Goal: Find specific page/section: Find specific page/section

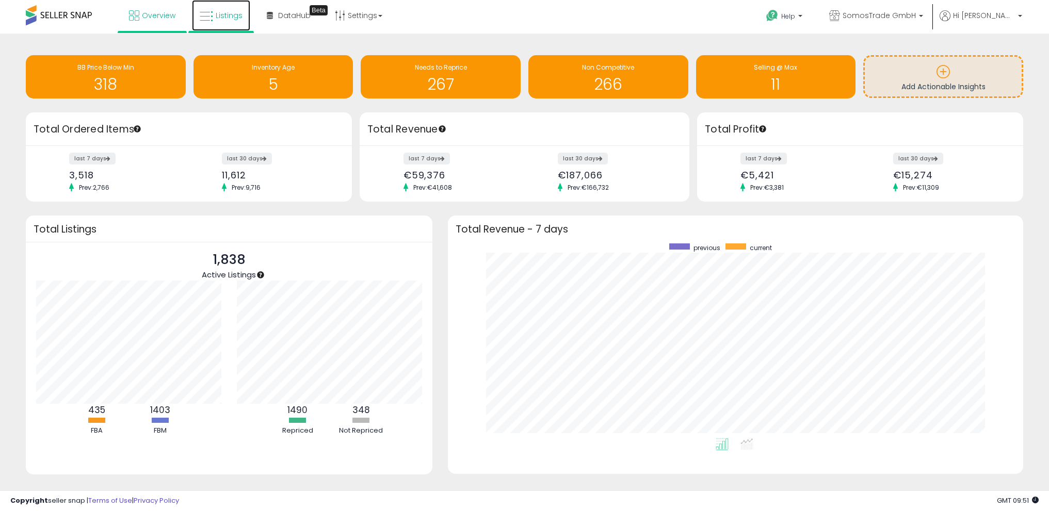
click at [227, 19] on span "Listings" at bounding box center [229, 15] width 27 height 10
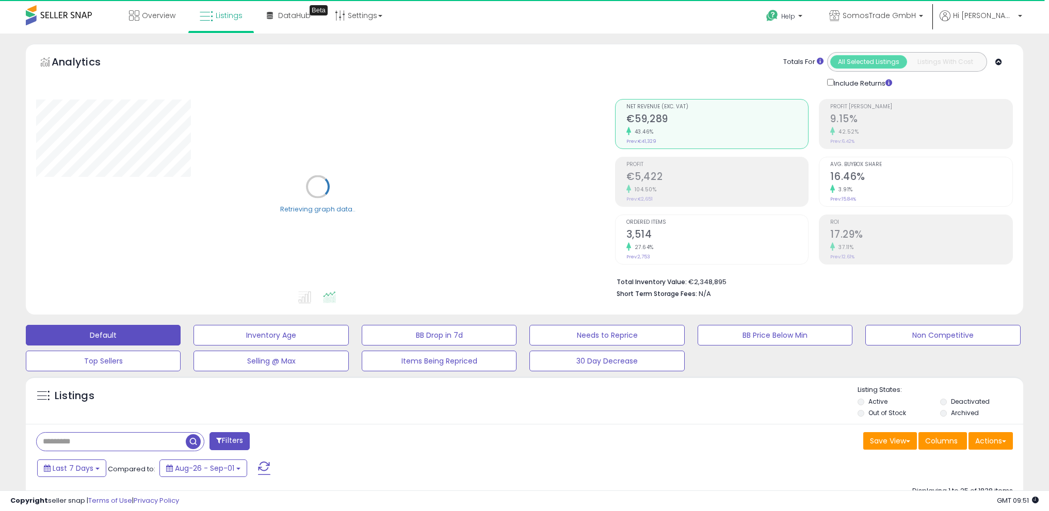
click at [75, 443] on input "text" at bounding box center [111, 442] width 149 height 18
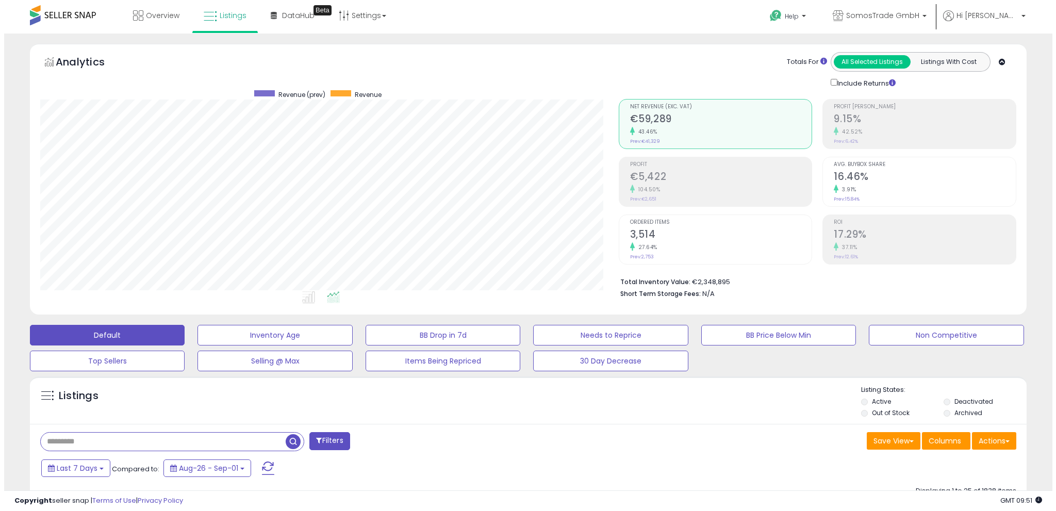
scroll to position [212, 579]
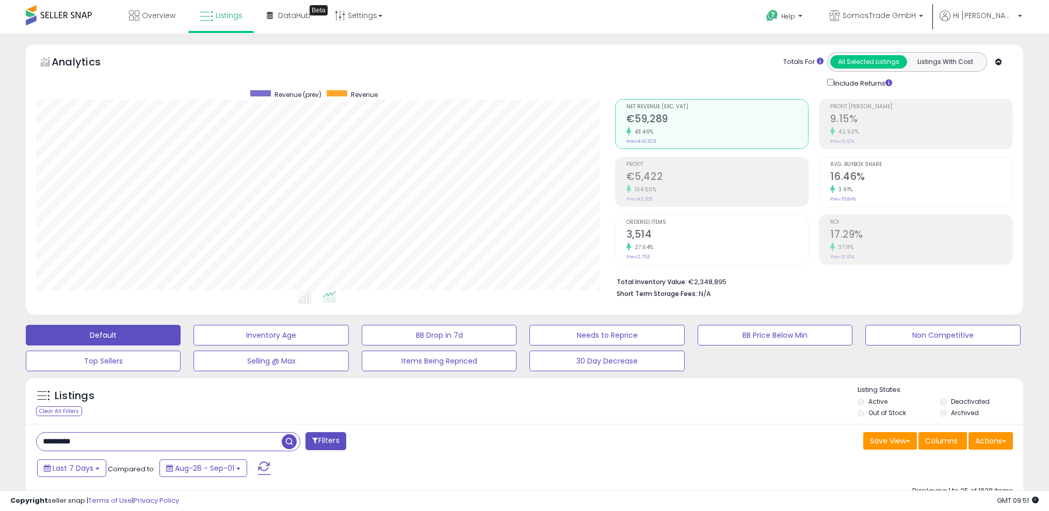
type input "*********"
click at [140, 15] on link "Overview" at bounding box center [152, 15] width 62 height 31
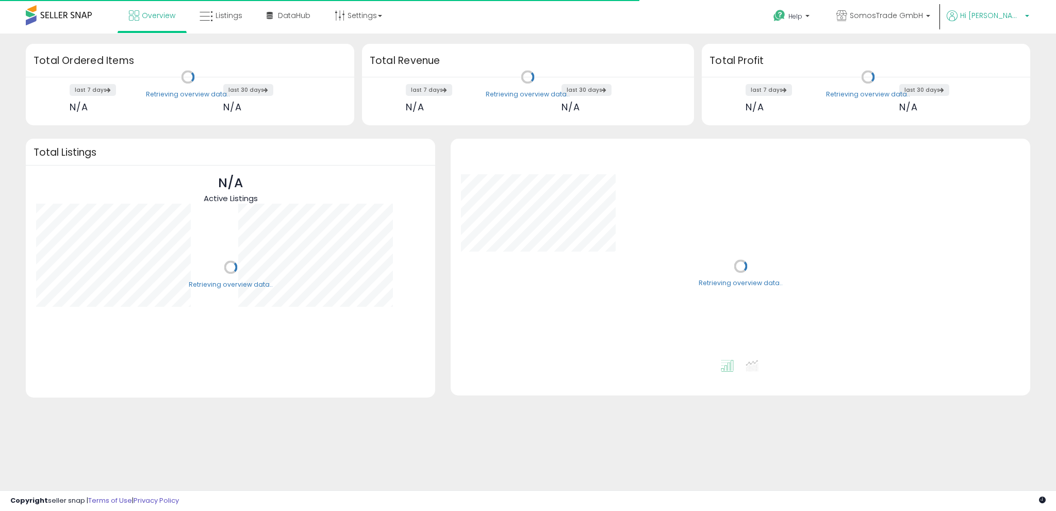
click at [1020, 15] on span "Hi [PERSON_NAME]" at bounding box center [992, 15] width 62 height 10
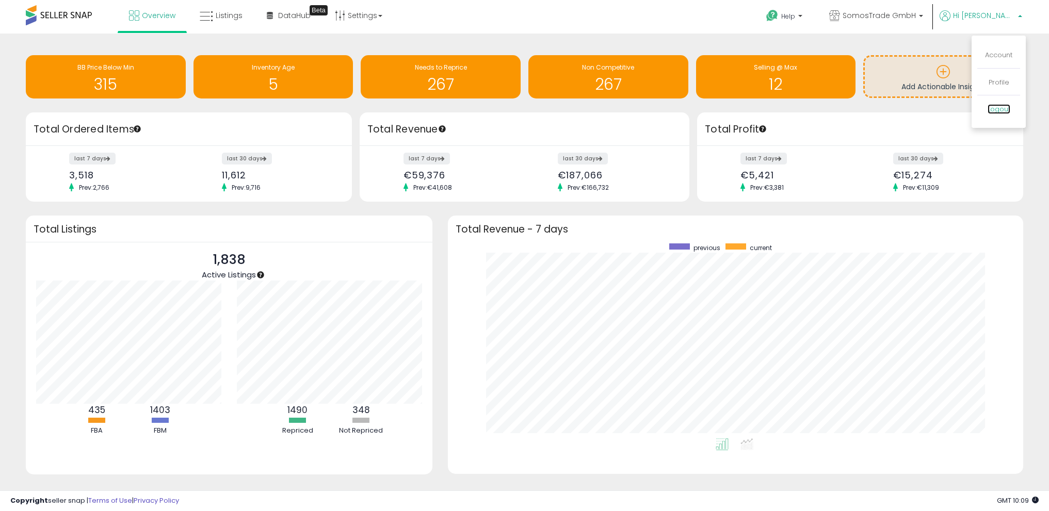
click at [995, 112] on link "Logout" at bounding box center [998, 109] width 23 height 10
